Goal: Information Seeking & Learning: Compare options

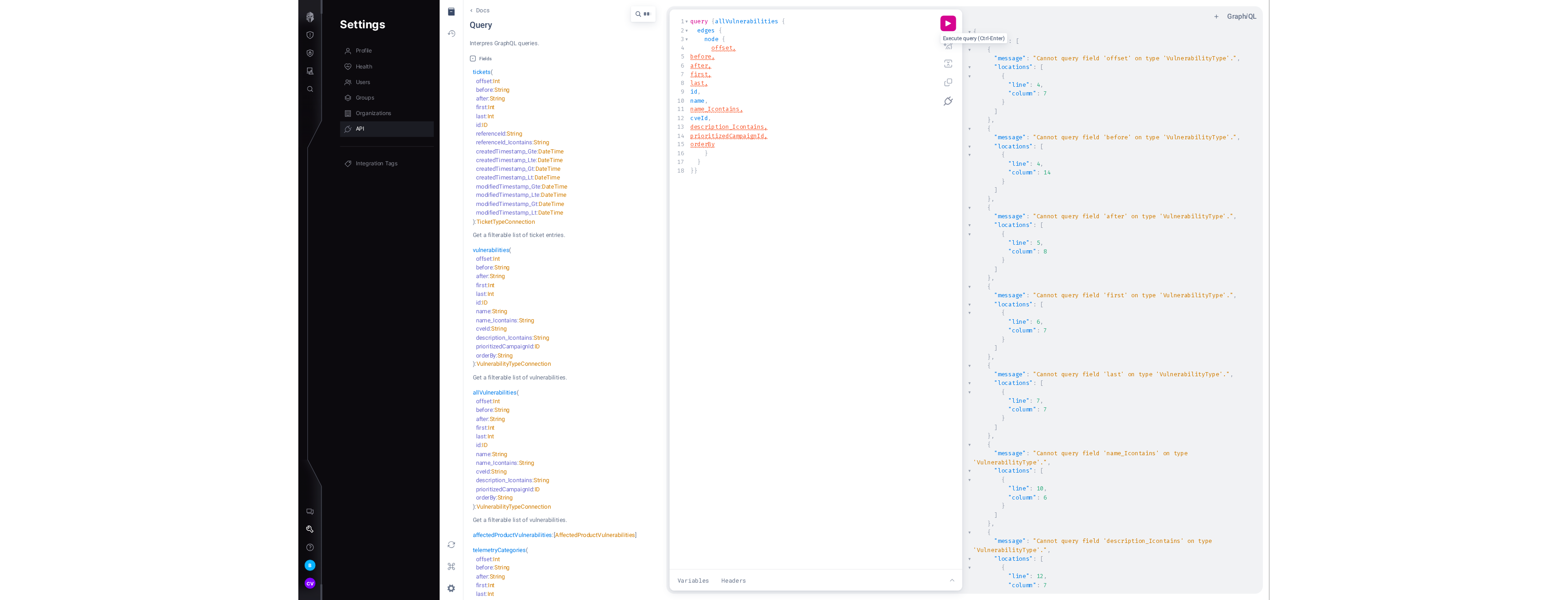
scroll to position [1, 0]
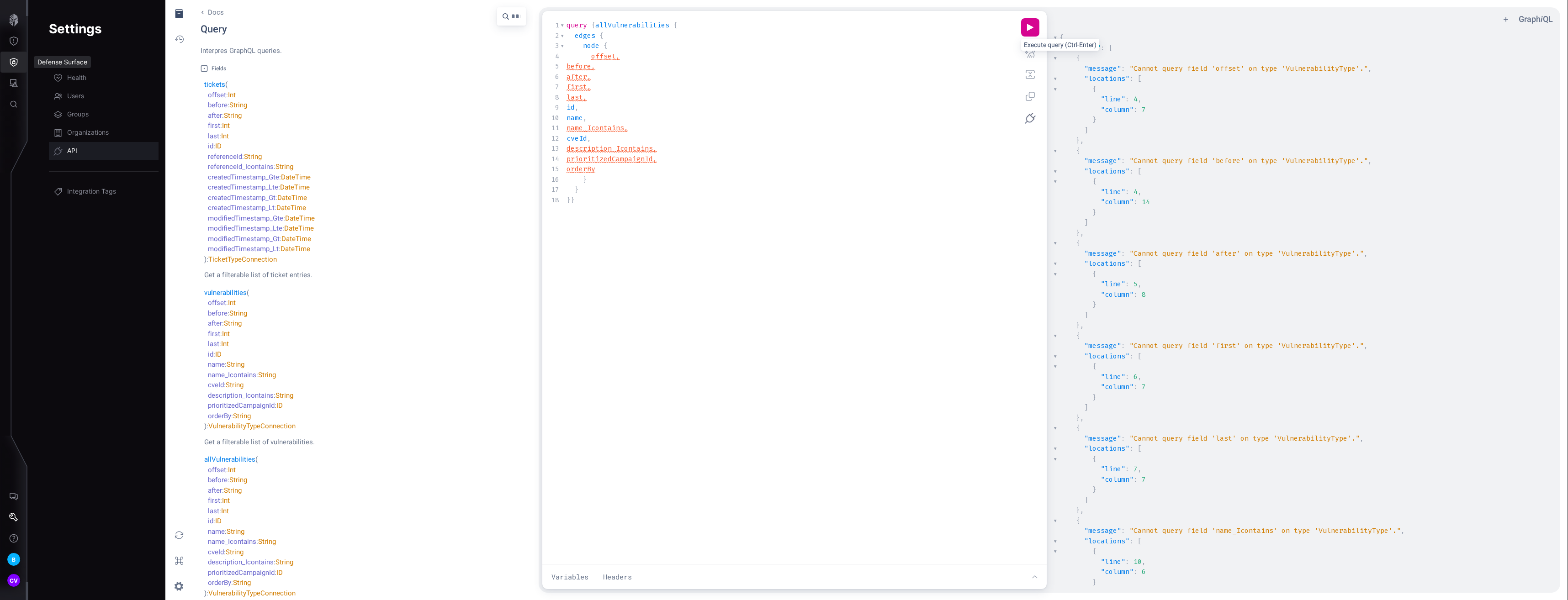
click at [15, 57] on button "Defense Surface" at bounding box center [14, 62] width 27 height 21
click at [97, 140] on div "Product Comparison" at bounding box center [86, 145] width 69 height 12
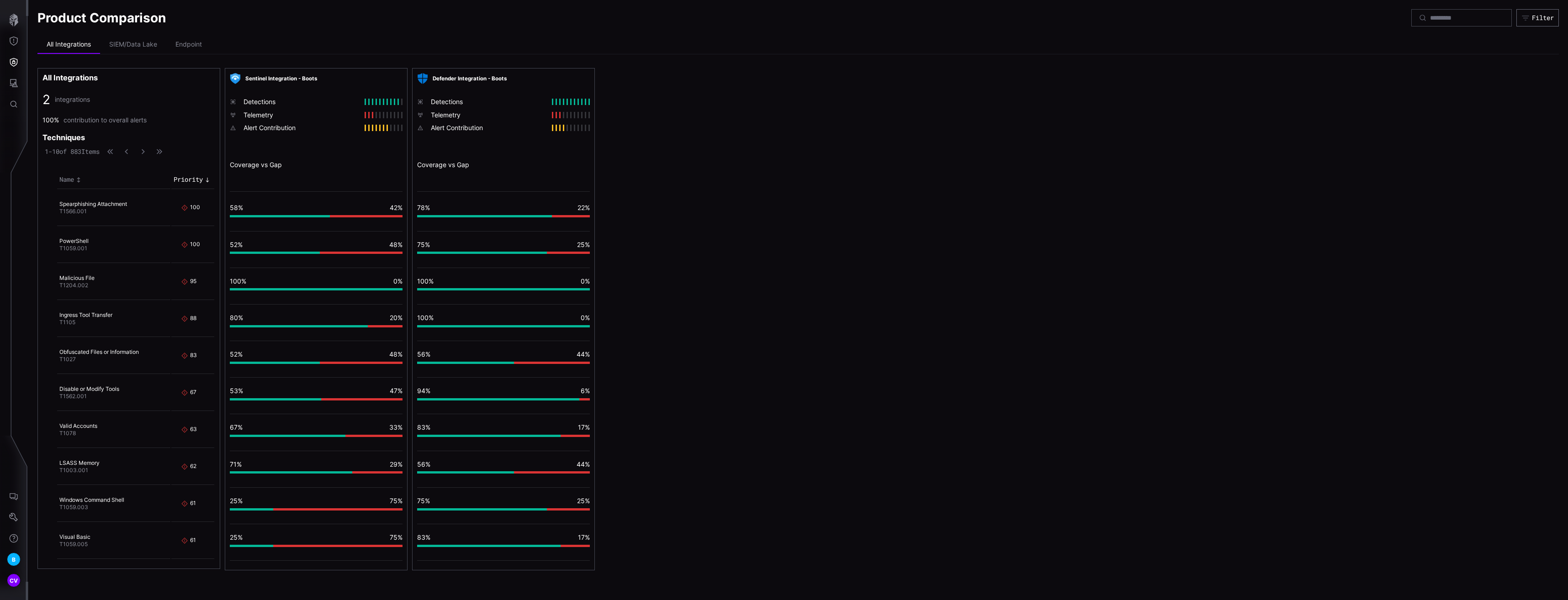
click at [559, 116] on div at bounding box center [571, 115] width 38 height 7
click at [141, 47] on li "SIEM/Data Lake" at bounding box center [133, 45] width 66 height 18
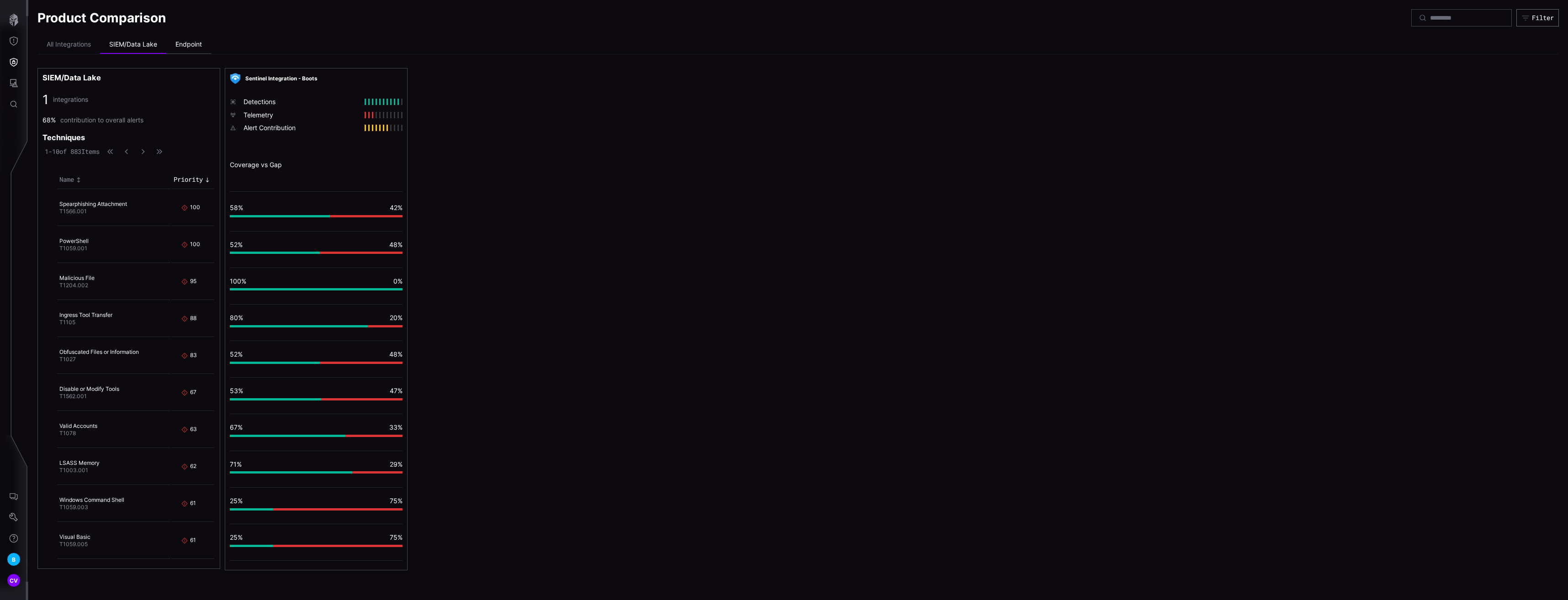
click at [185, 43] on li "Endpoint" at bounding box center [189, 45] width 45 height 18
click at [123, 47] on li "SIEM/Data Lake" at bounding box center [133, 45] width 66 height 18
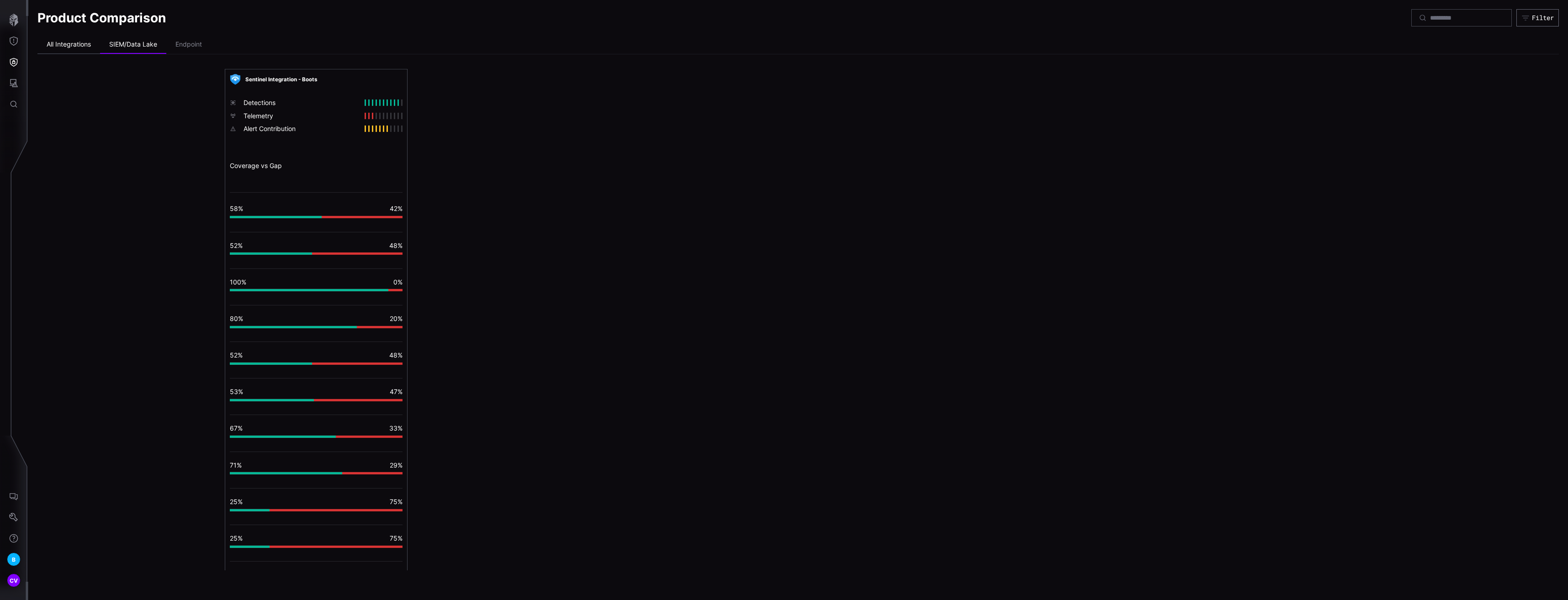
click at [89, 47] on li "All Integrations" at bounding box center [69, 45] width 63 height 18
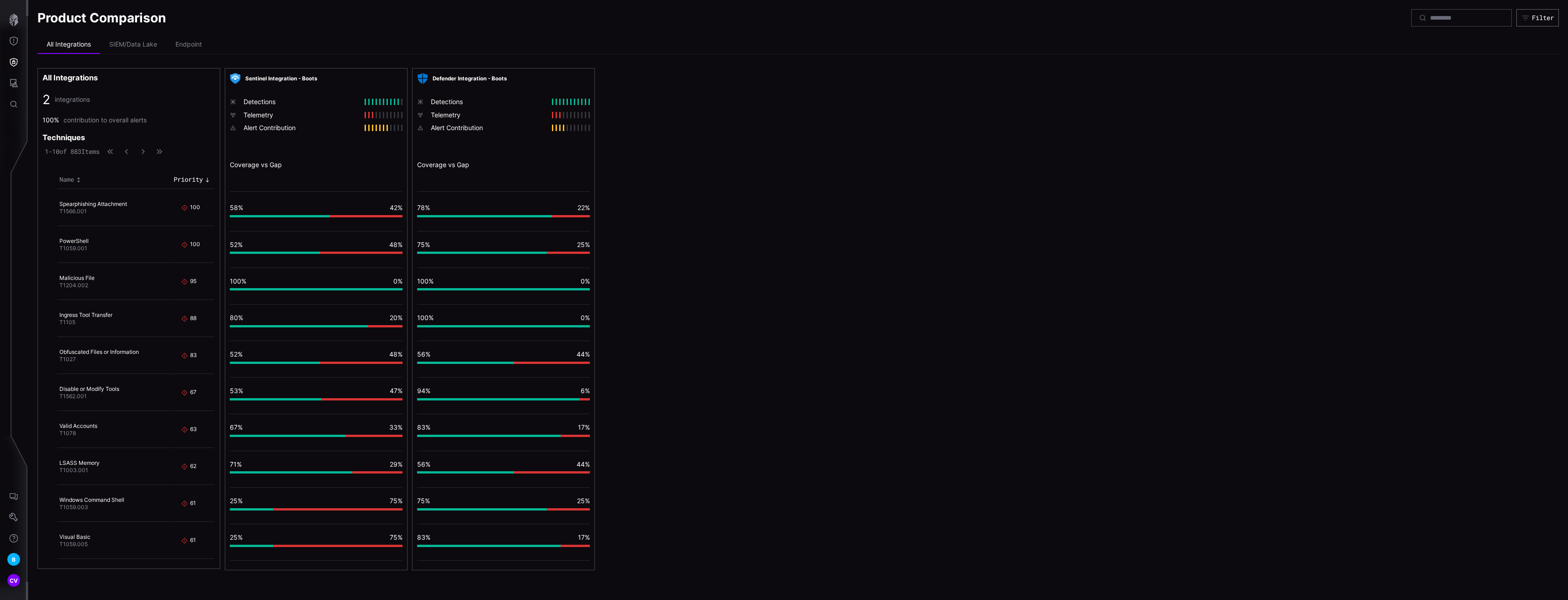
click at [444, 167] on div "Coverage vs Gap" at bounding box center [503, 165] width 173 height 9
